Goal: Task Accomplishment & Management: Manage account settings

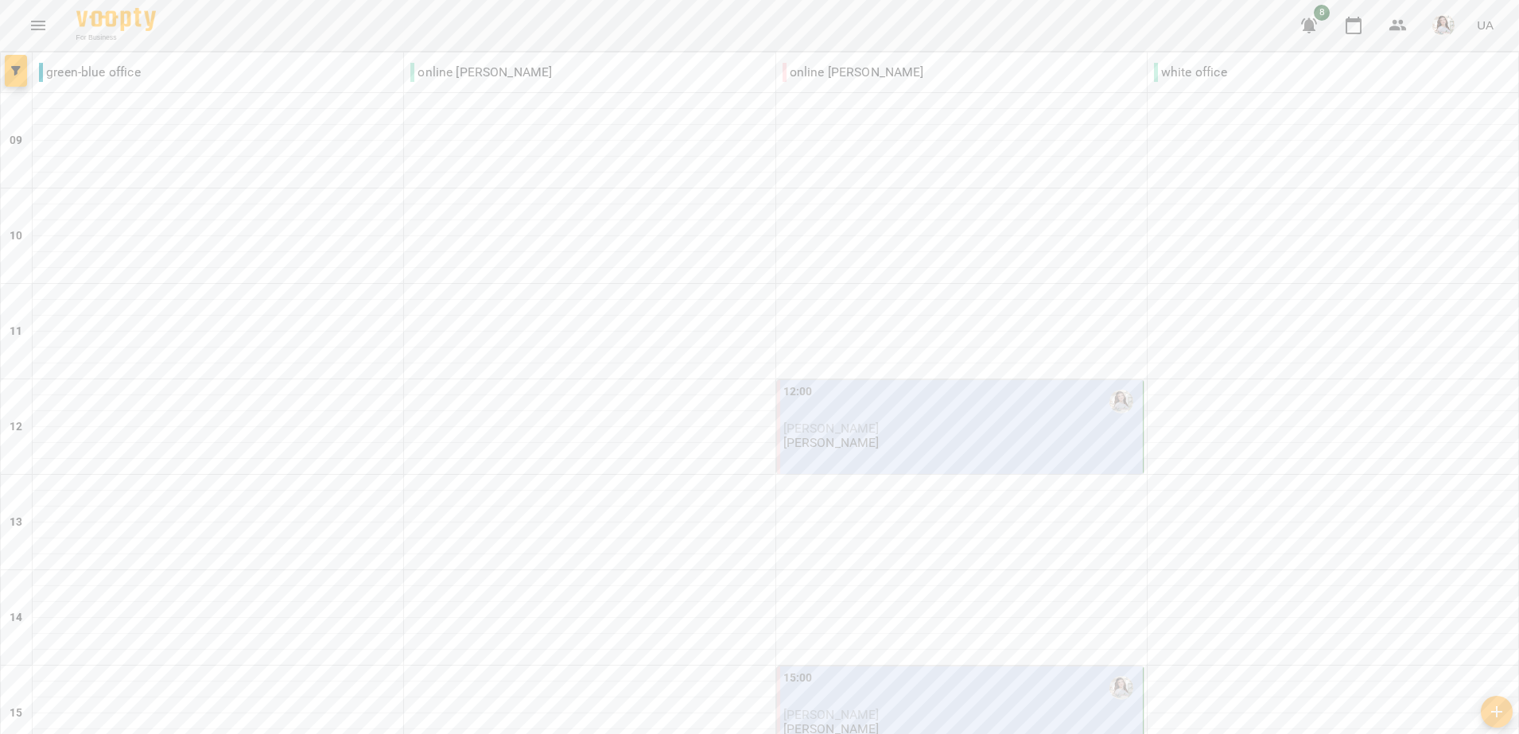
scroll to position [444, 0]
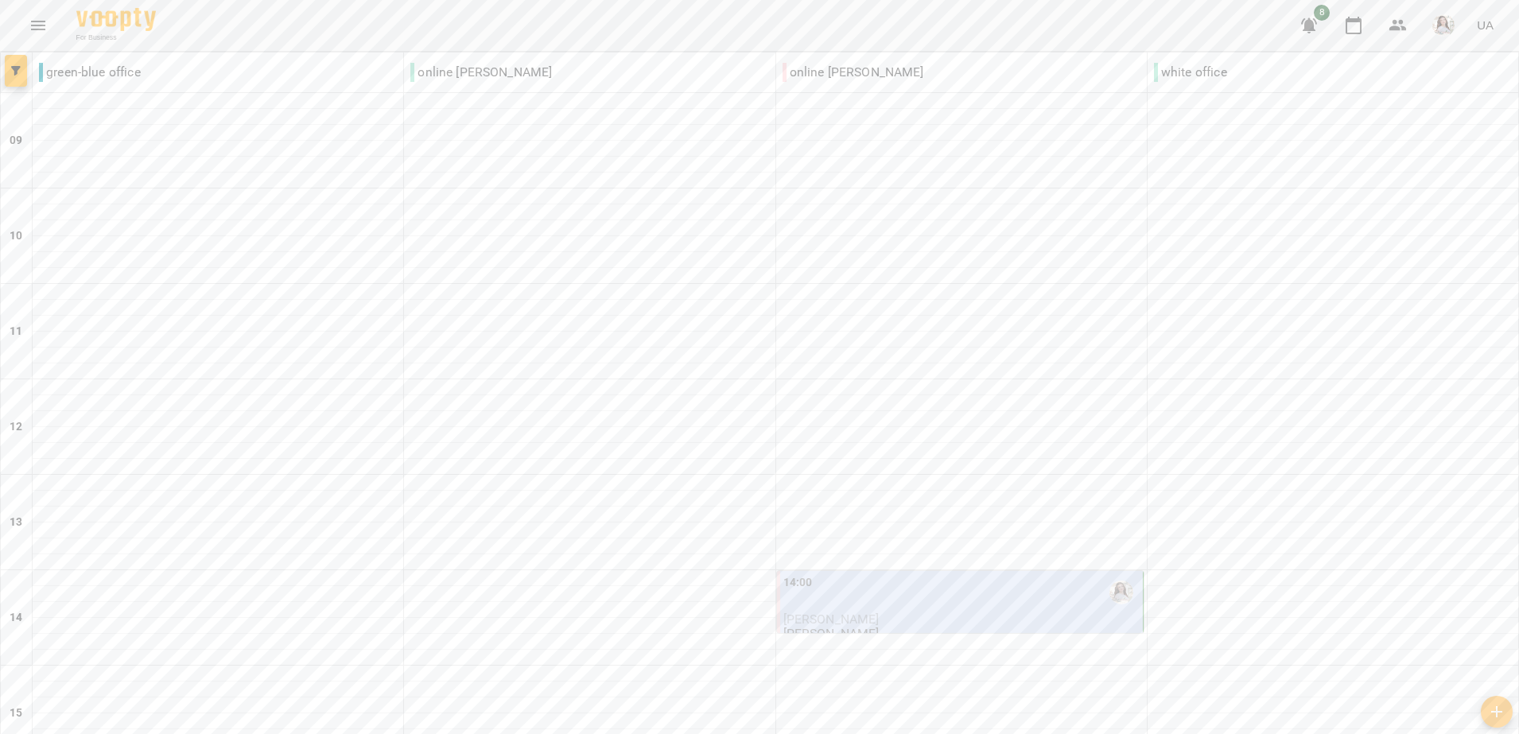
scroll to position [705, 0]
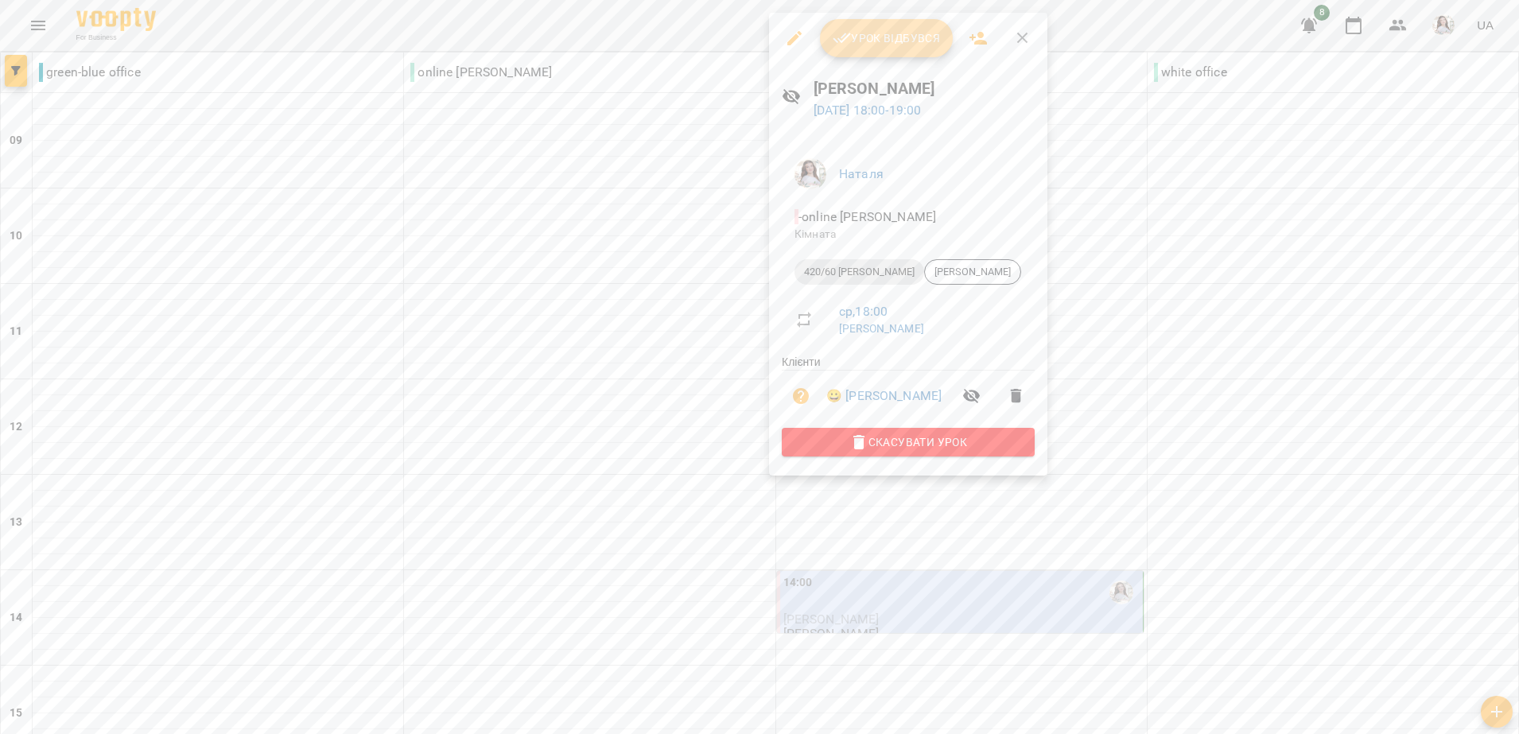
click at [860, 35] on span "Урок відбувся" at bounding box center [887, 38] width 108 height 19
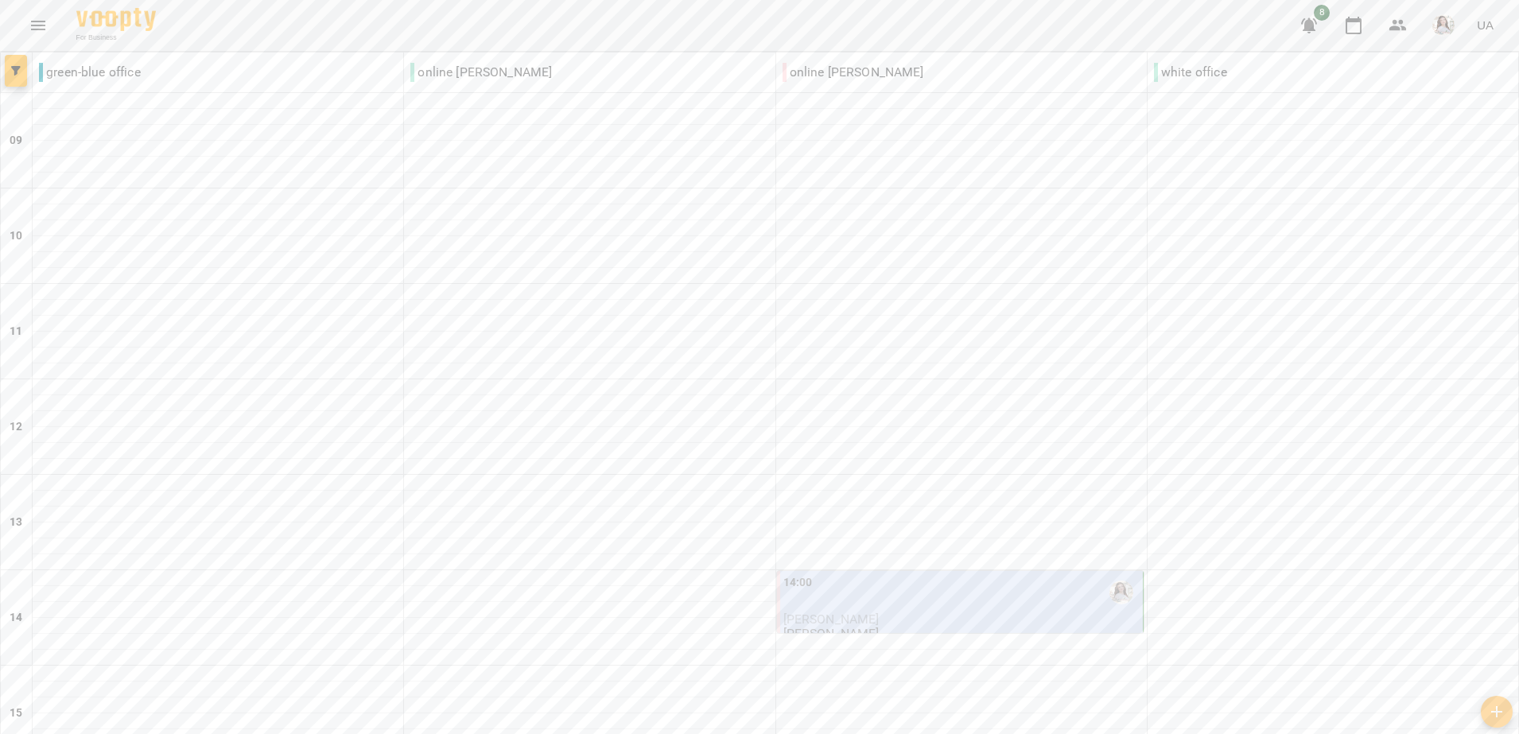
scroll to position [705, 0]
